Goal: Task Accomplishment & Management: Manage account settings

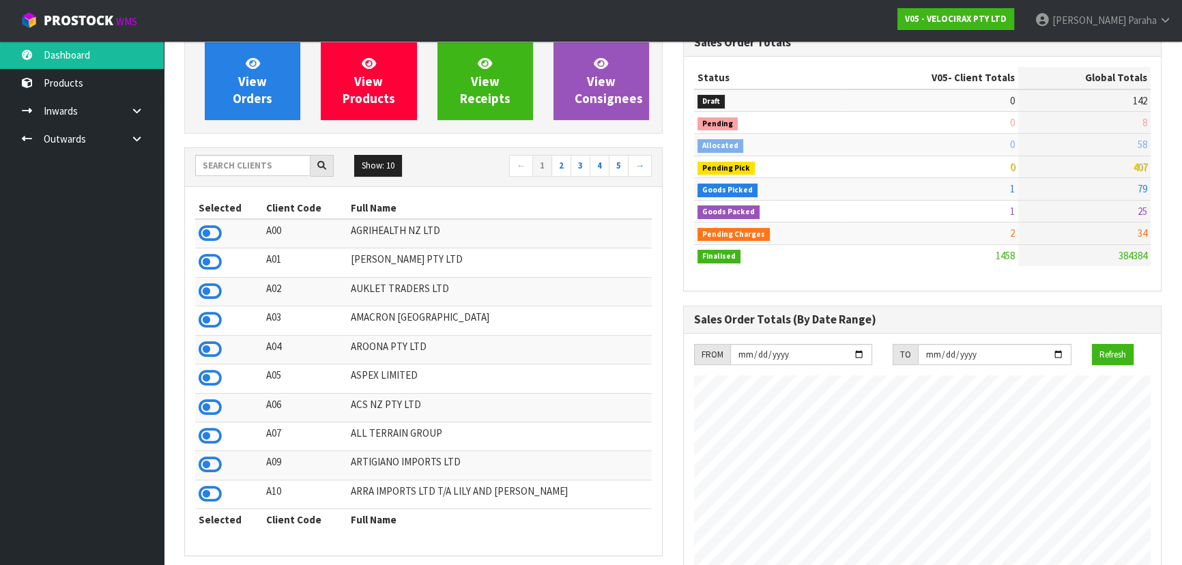
scroll to position [1061, 498]
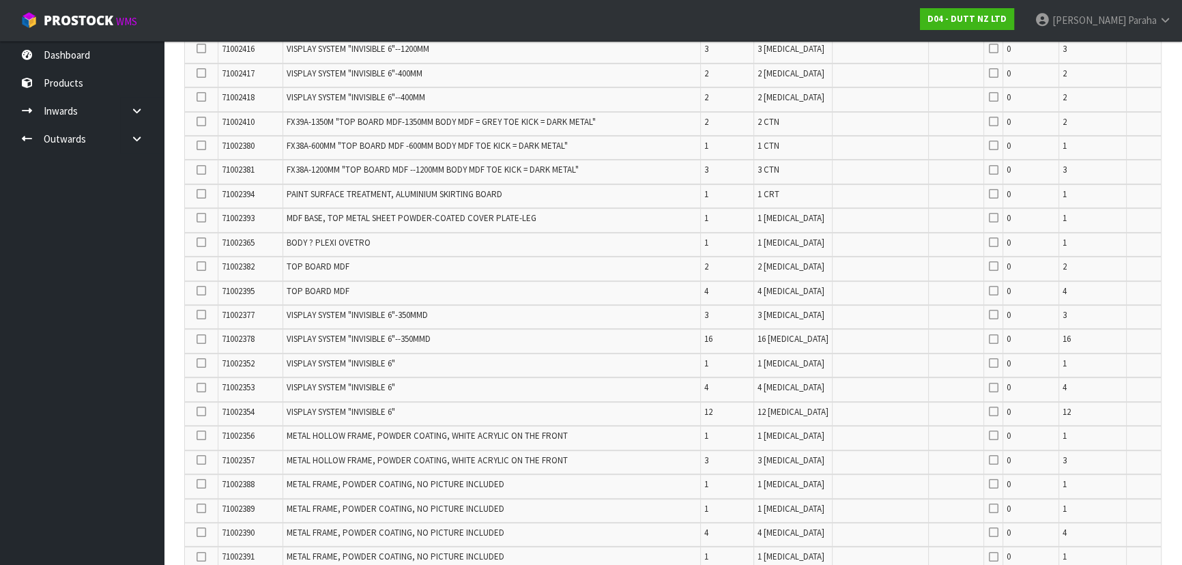
scroll to position [412, 0]
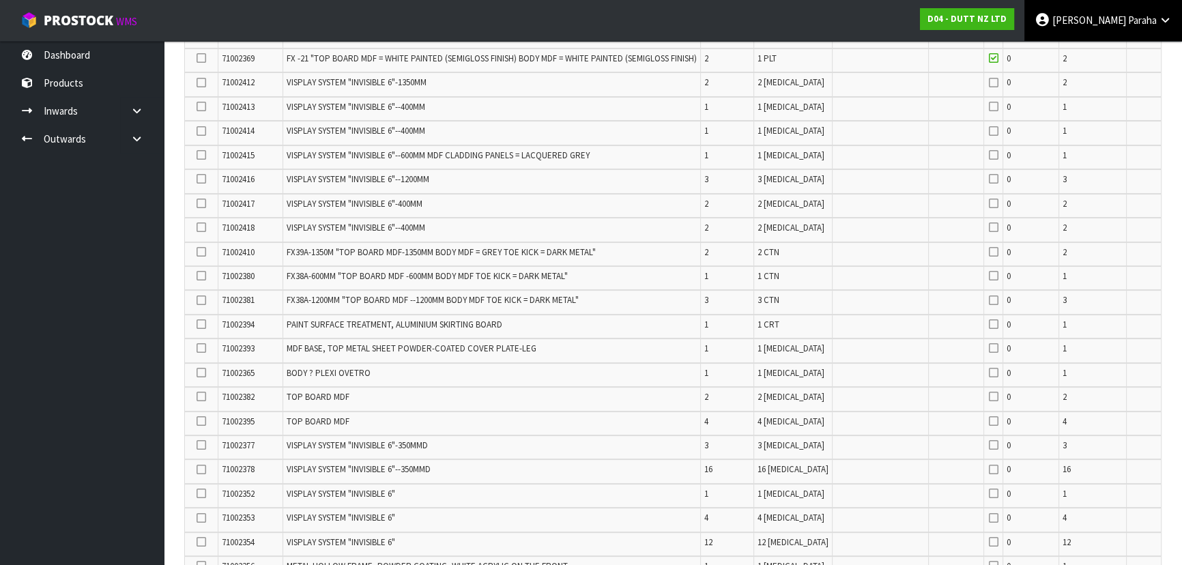
click at [1109, 27] on link "[PERSON_NAME]" at bounding box center [1104, 20] width 158 height 41
click at [1102, 59] on link "Logout" at bounding box center [1128, 54] width 108 height 18
